Goal: Go to known website: Access a specific website the user already knows

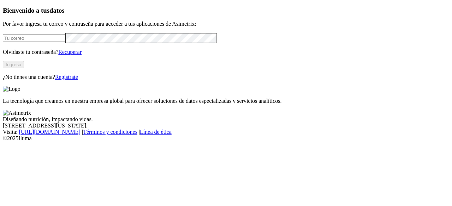
click at [34, 42] on input "email" at bounding box center [34, 38] width 62 height 7
click at [28, 80] on p "¿No tienes una cuenta? Regístrate" at bounding box center [226, 77] width 446 height 6
click at [42, 42] on input "email" at bounding box center [34, 38] width 62 height 7
type input "[PERSON_NAME][EMAIL_ADDRESS][PERSON_NAME][DOMAIN_NAME]"
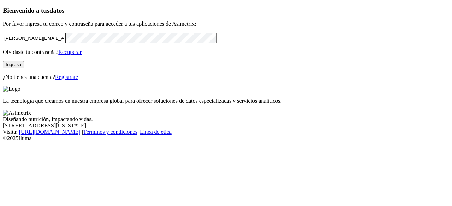
click at [24, 68] on button "Ingresa" at bounding box center [13, 64] width 21 height 7
